Goal: Transaction & Acquisition: Purchase product/service

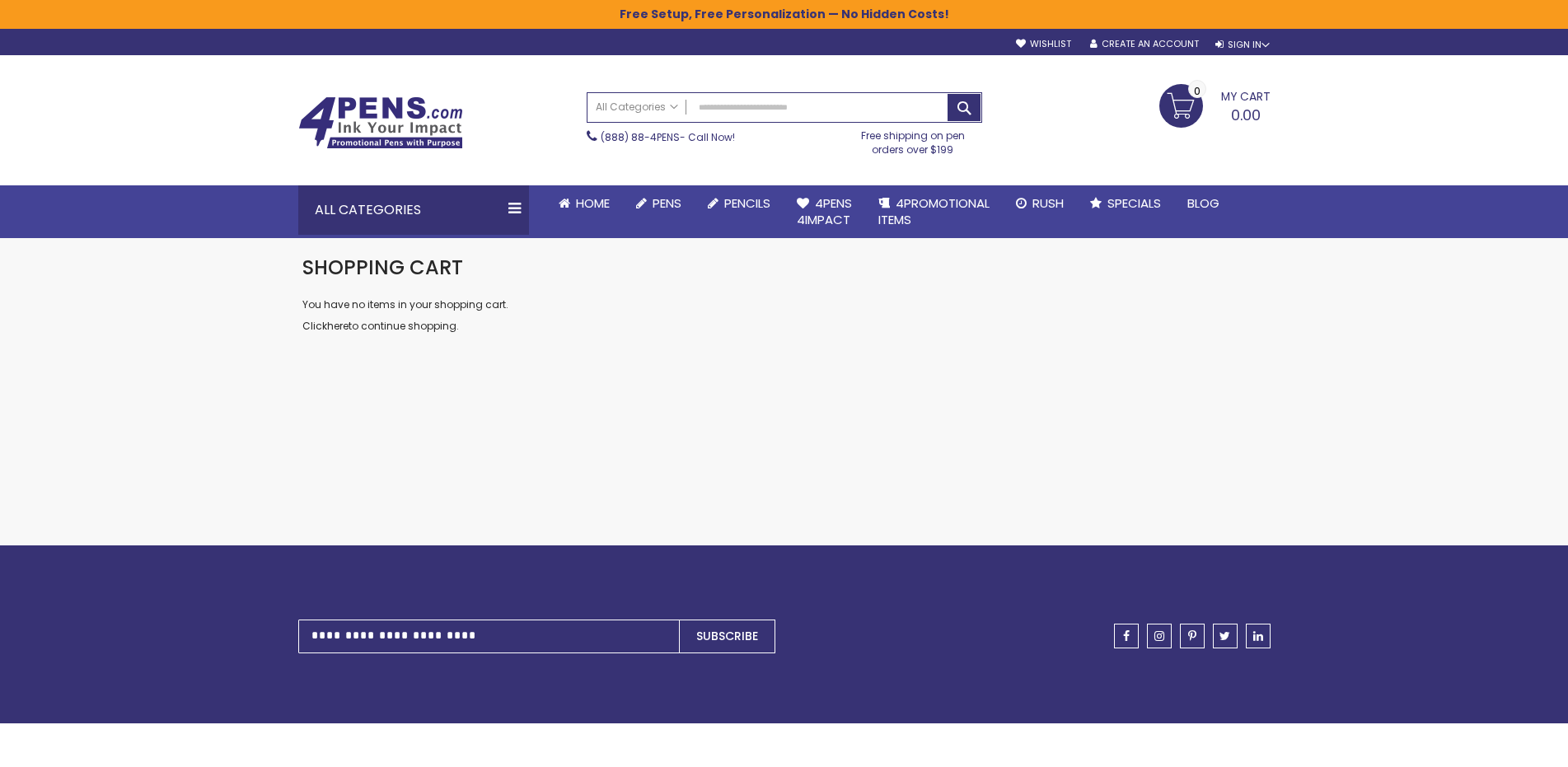
click at [380, 118] on img at bounding box center [380, 122] width 165 height 53
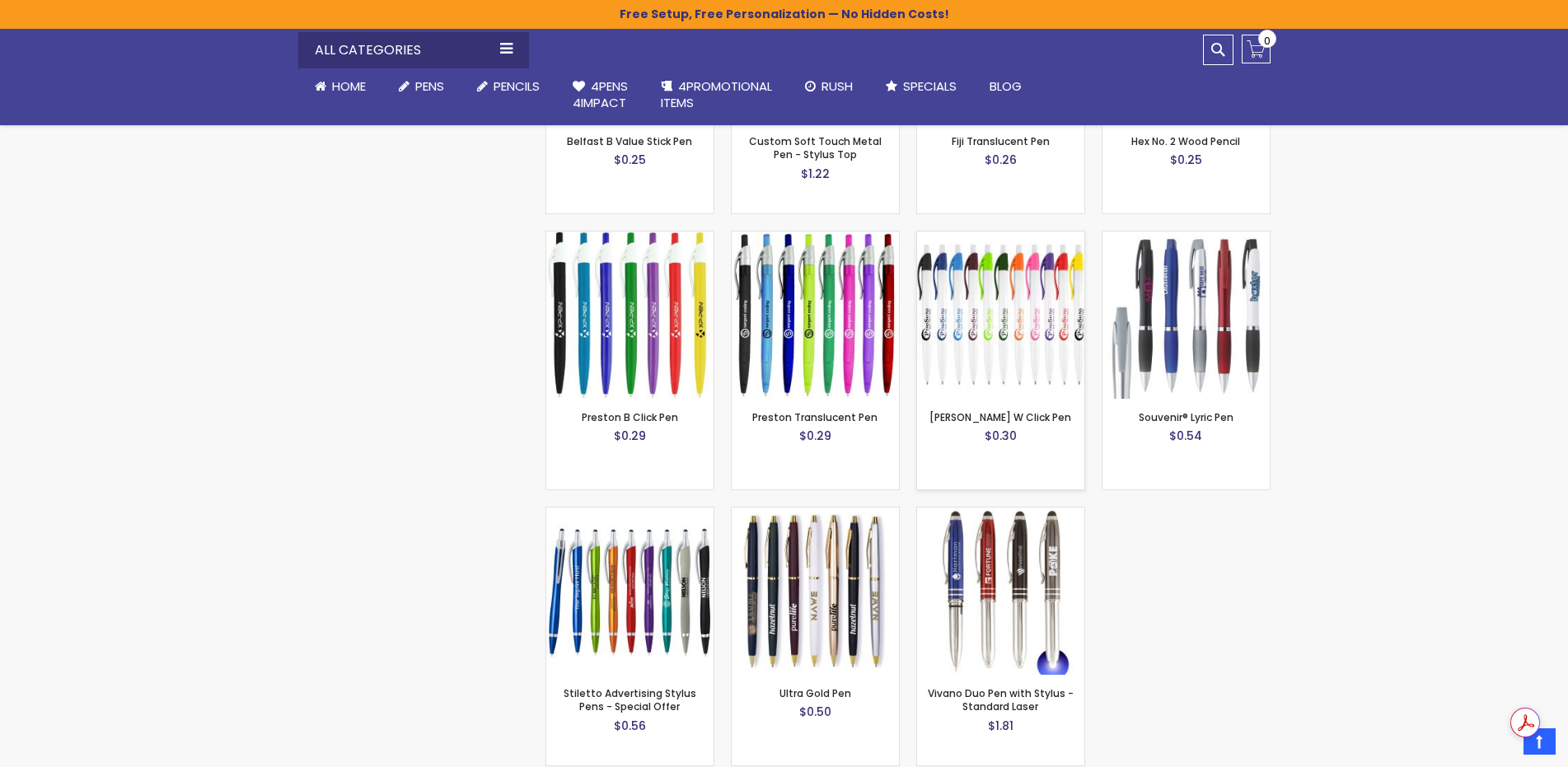
scroll to position [1894, 0]
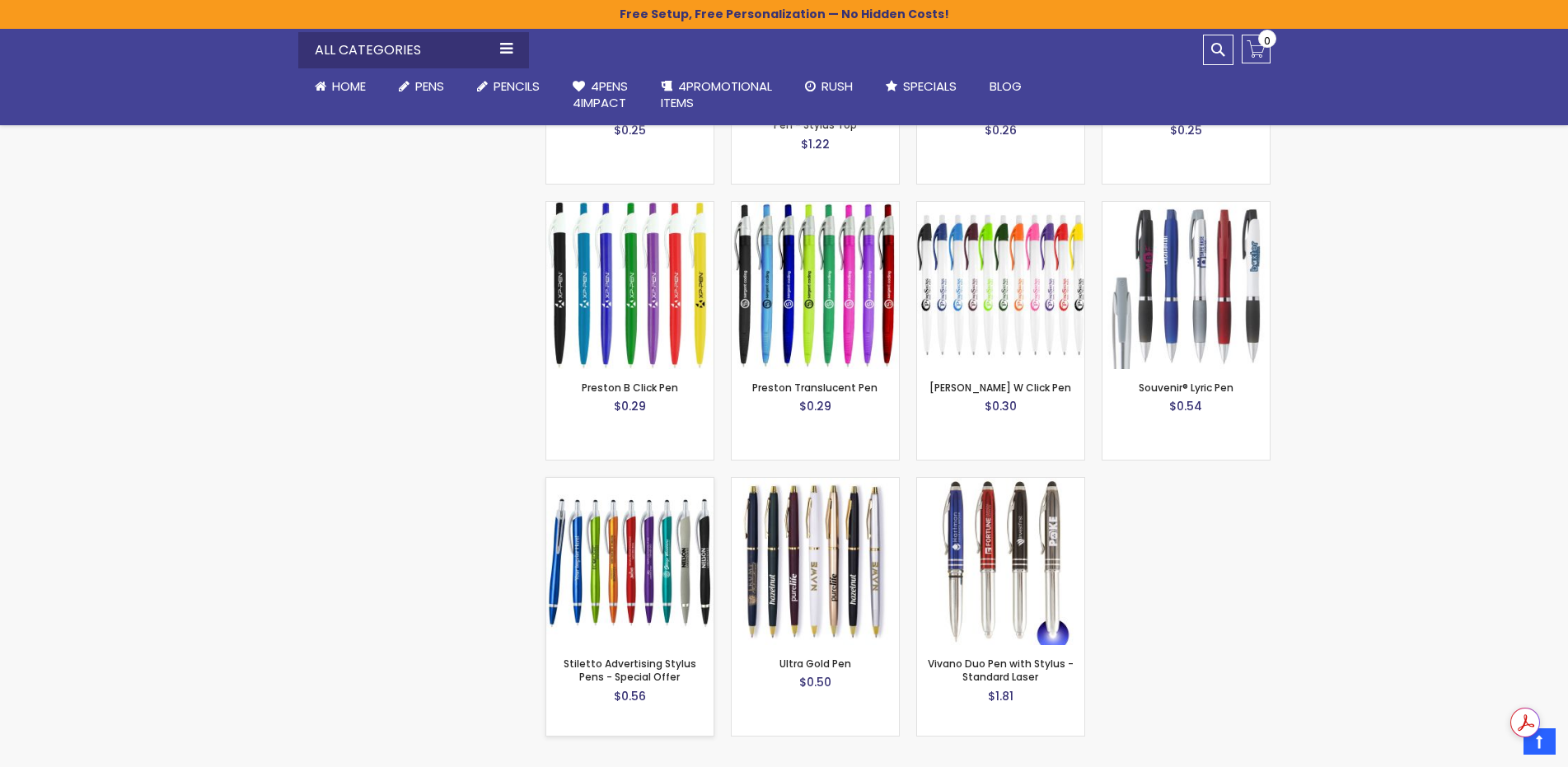
click at [645, 576] on img at bounding box center [630, 561] width 168 height 167
